Goal: Task Accomplishment & Management: Manage account settings

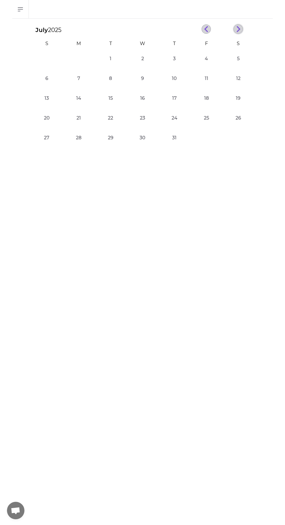
click at [238, 27] on line "button" at bounding box center [238, 27] width 3 height 3
click at [238, 29] on icon "button" at bounding box center [238, 29] width 4 height 7
click at [76, 100] on button "15" at bounding box center [79, 101] width 12 height 12
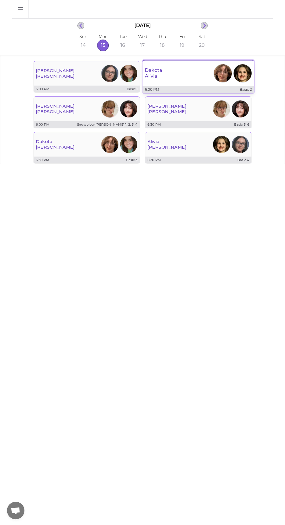
click at [173, 73] on div "[PERSON_NAME]" at bounding box center [199, 73] width 112 height 21
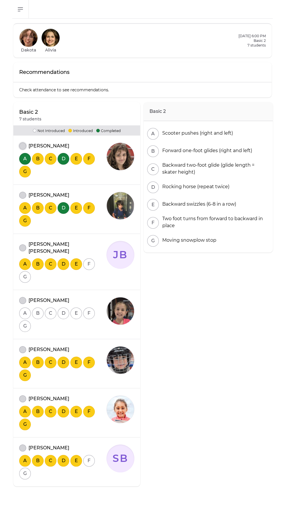
click at [22, 147] on button "attendance" at bounding box center [22, 146] width 7 height 7
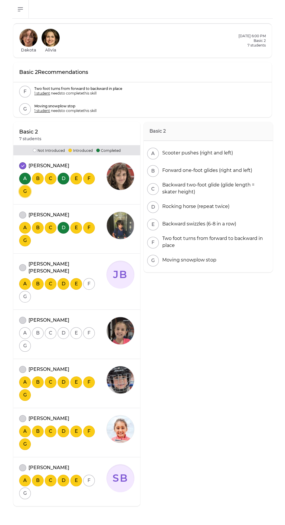
click at [23, 194] on button "G" at bounding box center [25, 192] width 12 height 12
click at [25, 195] on button "G" at bounding box center [25, 192] width 12 height 12
click at [25, 191] on button "G" at bounding box center [25, 192] width 12 height 12
click at [38, 178] on button "B" at bounding box center [38, 179] width 12 height 12
click at [51, 176] on button "C" at bounding box center [51, 179] width 12 height 12
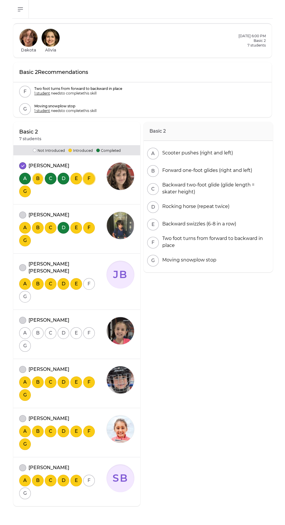
click at [89, 178] on button "F" at bounding box center [89, 179] width 12 height 12
click at [76, 178] on button "E" at bounding box center [76, 179] width 12 height 12
click at [26, 193] on button "G" at bounding box center [25, 192] width 12 height 12
click at [39, 177] on button "B" at bounding box center [38, 179] width 12 height 12
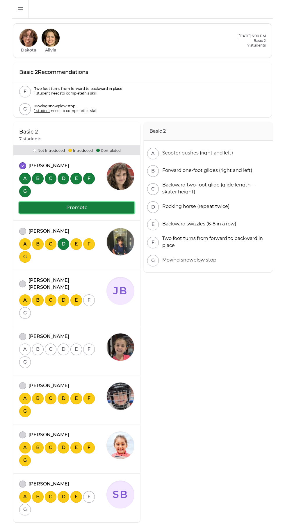
click at [48, 207] on button "Promote" at bounding box center [76, 208] width 115 height 12
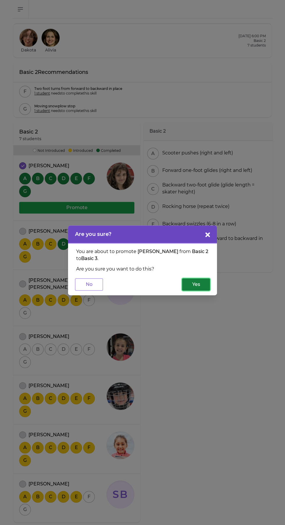
click at [192, 282] on button "Yes" at bounding box center [196, 284] width 28 height 12
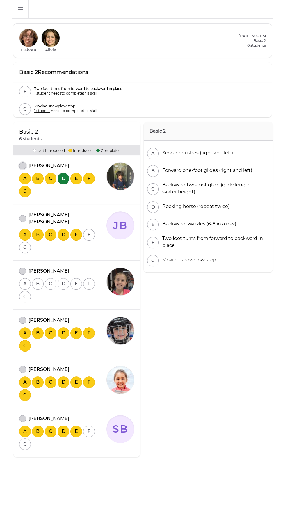
click at [23, 163] on button "attendance" at bounding box center [22, 165] width 7 height 7
click at [23, 215] on button "attendance" at bounding box center [22, 218] width 7 height 7
click at [23, 268] on button "attendance" at bounding box center [22, 271] width 7 height 7
click at [24, 317] on button "attendance" at bounding box center [22, 320] width 7 height 7
click at [21, 366] on button "attendance" at bounding box center [22, 369] width 7 height 7
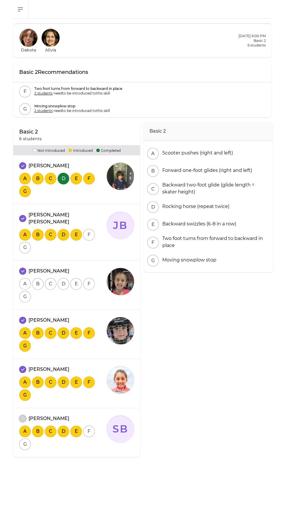
click at [20, 415] on button "attendance" at bounding box center [22, 418] width 7 height 7
click at [25, 279] on button "A" at bounding box center [25, 284] width 12 height 12
click at [25, 291] on button "G" at bounding box center [25, 297] width 12 height 12
click at [38, 278] on button "B" at bounding box center [38, 284] width 12 height 12
click at [51, 278] on button "C" at bounding box center [51, 284] width 12 height 12
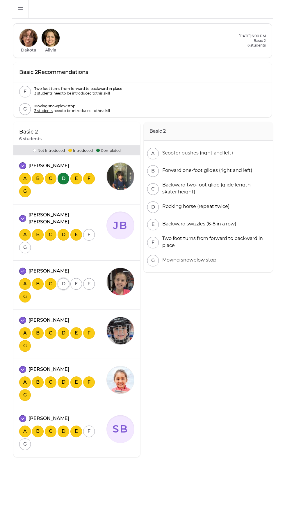
click at [64, 278] on button "D" at bounding box center [64, 284] width 12 height 12
click at [76, 278] on button "E" at bounding box center [76, 284] width 12 height 12
click at [90, 278] on button "F" at bounding box center [89, 284] width 12 height 12
click at [22, 242] on button "G" at bounding box center [25, 248] width 12 height 12
click at [89, 229] on button "F" at bounding box center [89, 235] width 12 height 12
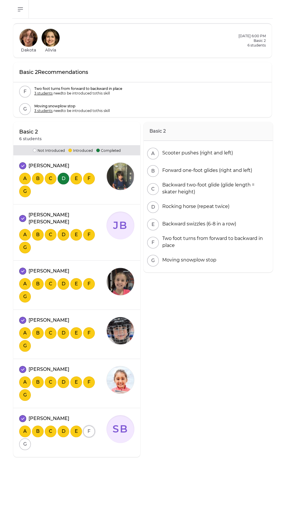
click at [89, 426] on button "F" at bounding box center [89, 432] width 12 height 12
click at [25, 439] on button "G" at bounding box center [25, 444] width 12 height 12
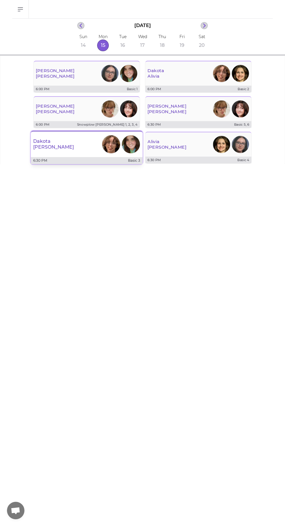
click at [40, 147] on p "[PERSON_NAME]" at bounding box center [53, 147] width 41 height 6
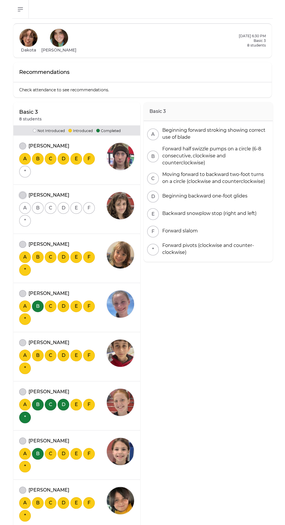
click at [22, 195] on button "attendance" at bounding box center [22, 195] width 7 height 7
click at [23, 147] on button "attendance" at bounding box center [22, 146] width 7 height 7
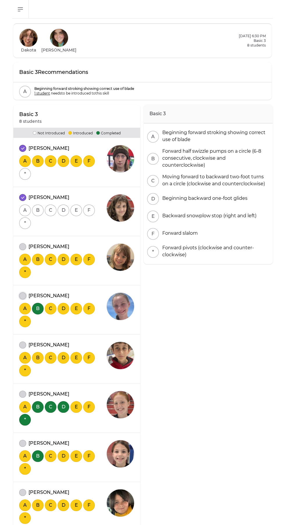
click at [23, 296] on button "attendance" at bounding box center [22, 295] width 7 height 7
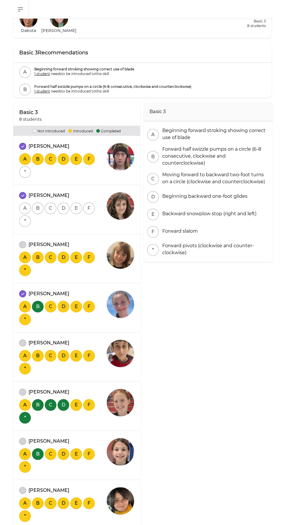
scroll to position [40, 0]
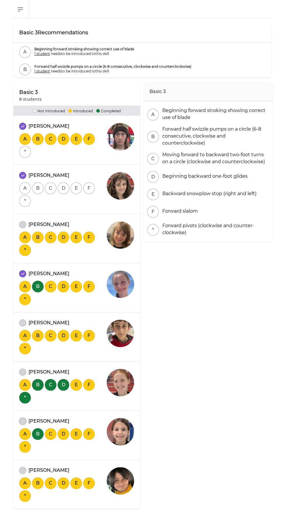
click at [19, 420] on button "attendance" at bounding box center [22, 421] width 7 height 7
click at [23, 224] on button "attendance" at bounding box center [22, 224] width 7 height 7
click at [21, 326] on button "attendance" at bounding box center [22, 322] width 7 height 7
click at [22, 369] on button "attendance" at bounding box center [22, 372] width 7 height 7
click at [22, 470] on button "attendance" at bounding box center [22, 470] width 7 height 7
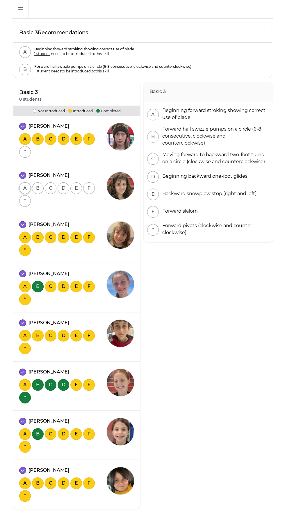
click at [25, 188] on button "A" at bounding box center [25, 188] width 12 height 12
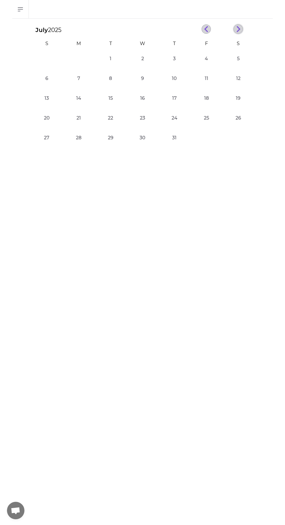
click at [237, 31] on line "button" at bounding box center [238, 30] width 3 height 3
click at [238, 30] on line "button" at bounding box center [238, 30] width 3 height 3
click at [78, 100] on button "15" at bounding box center [79, 101] width 12 height 12
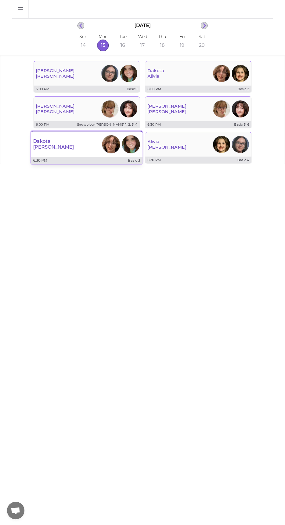
click at [63, 150] on div "[PERSON_NAME]" at bounding box center [87, 144] width 112 height 21
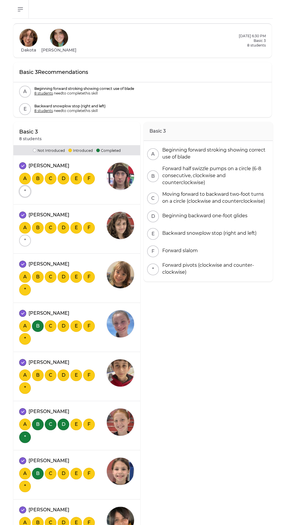
click at [26, 192] on button "*" at bounding box center [25, 192] width 12 height 12
click at [25, 178] on button "A" at bounding box center [25, 179] width 12 height 12
click at [26, 193] on button "*" at bounding box center [25, 192] width 12 height 12
click at [38, 180] on button "B" at bounding box center [38, 179] width 12 height 12
click at [51, 178] on button "C" at bounding box center [51, 179] width 12 height 12
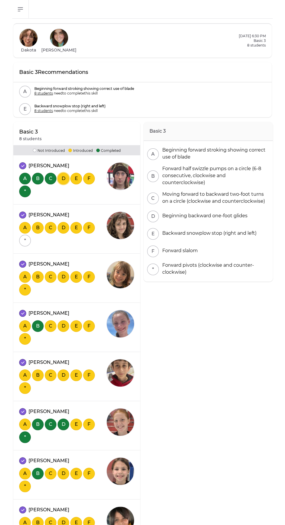
click at [63, 178] on button "D" at bounding box center [64, 179] width 12 height 12
click at [76, 178] on button "E" at bounding box center [76, 179] width 12 height 12
click at [89, 181] on button "F" at bounding box center [89, 179] width 12 height 12
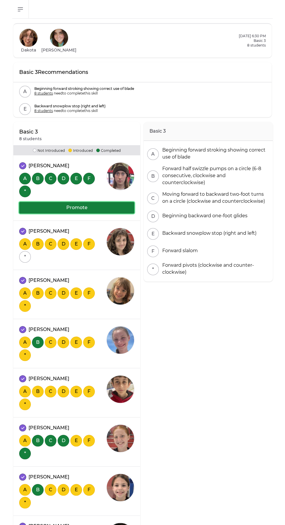
click at [51, 206] on button "Promote" at bounding box center [76, 208] width 115 height 12
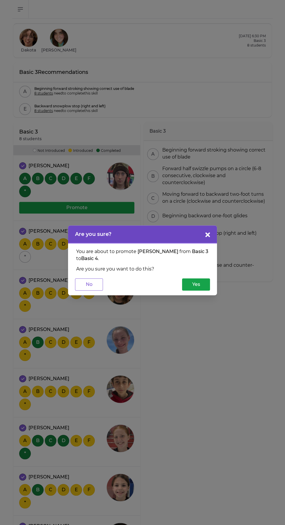
click at [187, 291] on div "You are about to promote [PERSON_NAME] from Basic 3 to Basic 4 . Are you sure y…" at bounding box center [142, 269] width 149 height 52
click at [187, 279] on button "Yes" at bounding box center [196, 284] width 28 height 12
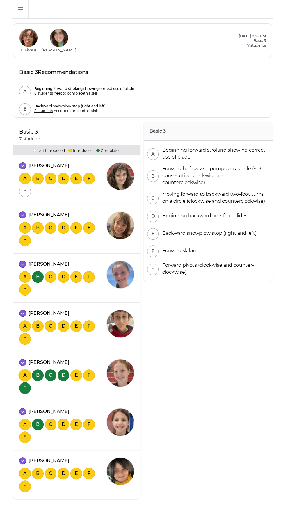
click at [25, 375] on button "A" at bounding box center [25, 375] width 12 height 12
click at [77, 375] on button "E" at bounding box center [76, 375] width 12 height 12
click at [89, 375] on button "F" at bounding box center [89, 375] width 12 height 12
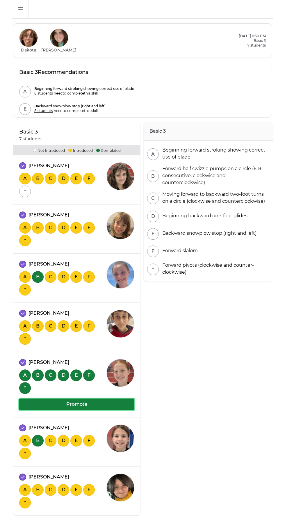
click at [51, 403] on button "Promote" at bounding box center [76, 405] width 115 height 12
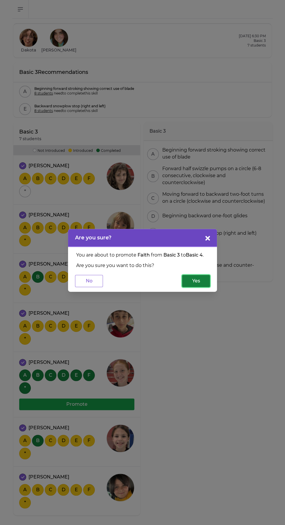
click at [198, 278] on button "Yes" at bounding box center [196, 281] width 28 height 12
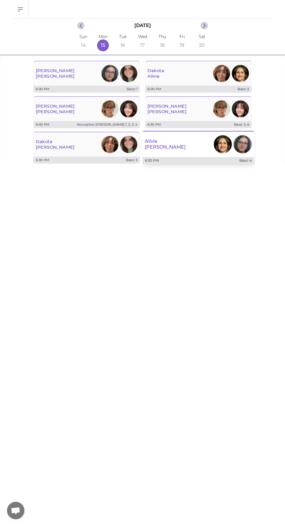
click at [175, 151] on div "[PERSON_NAME]" at bounding box center [199, 144] width 112 height 21
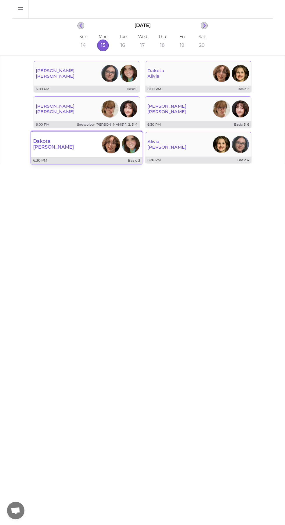
click at [58, 163] on div "6:30 PM Basic 3" at bounding box center [87, 160] width 112 height 7
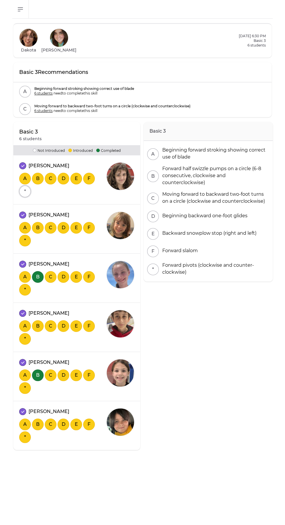
click at [25, 192] on button "*" at bounding box center [25, 192] width 12 height 12
